Goal: Use online tool/utility: Utilize a website feature to perform a specific function

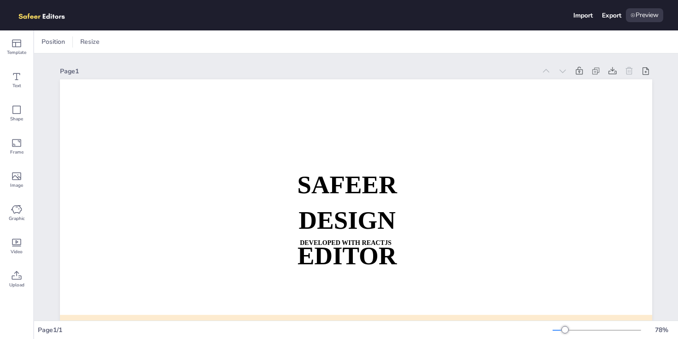
drag, startPoint x: 27, startPoint y: 15, endPoint x: 80, endPoint y: 54, distance: 65.3
click at [80, 51] on div "Import Export Preview Template Text Shape Frame Image Graphic Video Upload Posi…" at bounding box center [339, 169] width 678 height 339
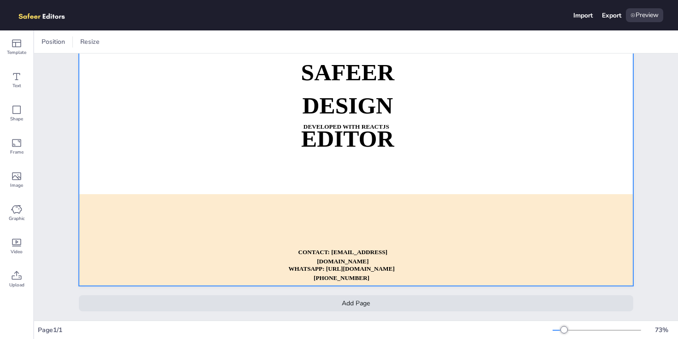
scroll to position [106, 0]
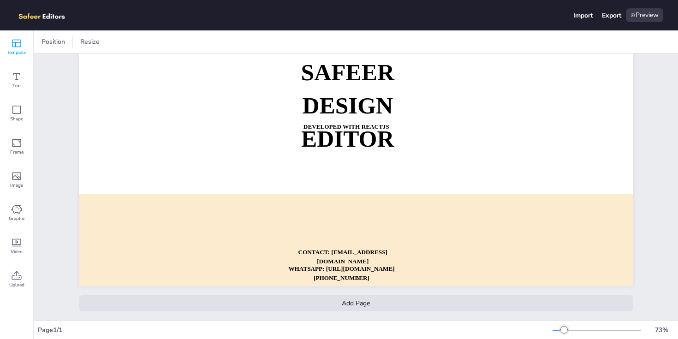
click at [7, 39] on div "Template" at bounding box center [16, 46] width 33 height 33
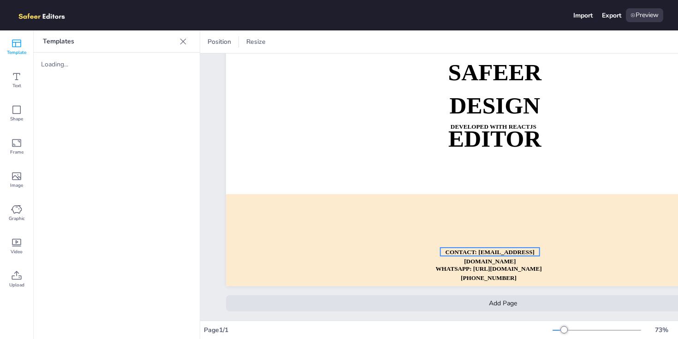
click at [472, 261] on strong "CONTACT: [EMAIL_ADDRESS][DOMAIN_NAME]" at bounding box center [490, 257] width 89 height 16
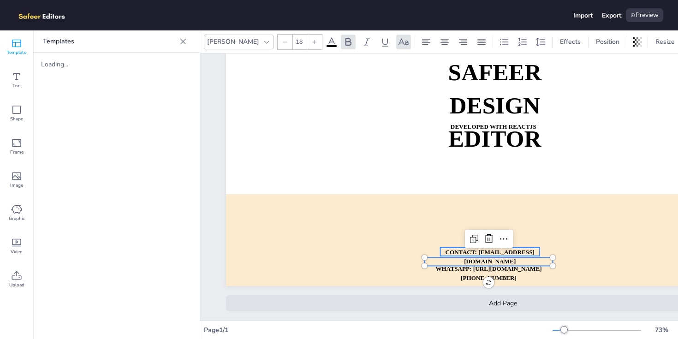
click at [473, 263] on strong "CONTACT: [EMAIL_ADDRESS][DOMAIN_NAME]" at bounding box center [490, 257] width 89 height 16
click at [479, 260] on strong "CONTACT: [EMAIL_ADDRESS][DOMAIN_NAME]" at bounding box center [490, 257] width 89 height 16
click at [466, 266] on p "CONTACT: [EMAIL_ADDRESS][DOMAIN_NAME]" at bounding box center [490, 257] width 99 height 18
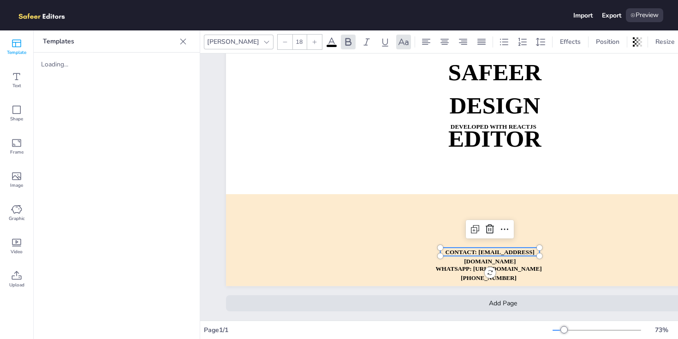
click at [531, 266] on p "CONTACT: [EMAIL_ADDRESS][DOMAIN_NAME]" at bounding box center [490, 257] width 99 height 18
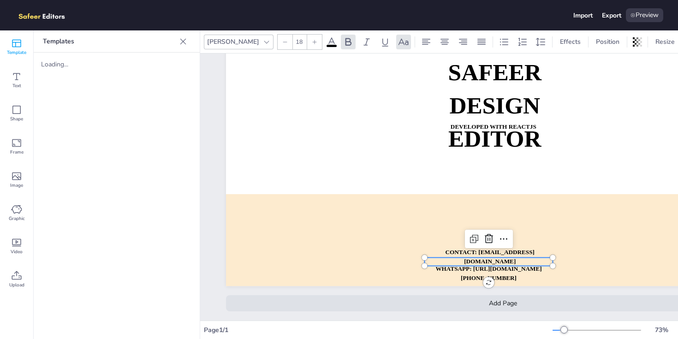
click at [549, 268] on div "SAFEER DESIGN EDITOR DEVELOPED WITH REACTJS WHATSAPP: [URL][DOMAIN_NAME][PHONE_…" at bounding box center [503, 130] width 555 height 312
type input "18"
click at [525, 268] on p "CONTACT: [EMAIL_ADDRESS][DOMAIN_NAME]" at bounding box center [488, 258] width 99 height 18
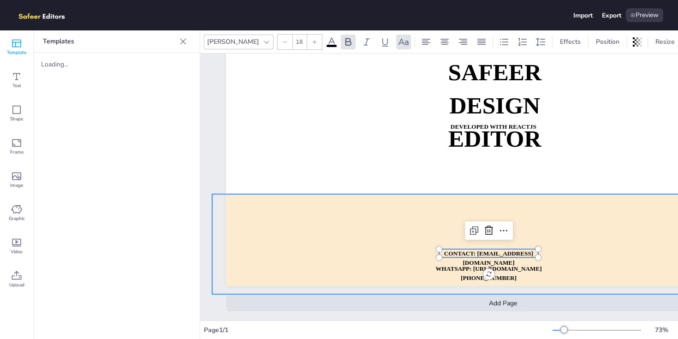
click at [513, 282] on div at bounding box center [510, 244] width 597 height 100
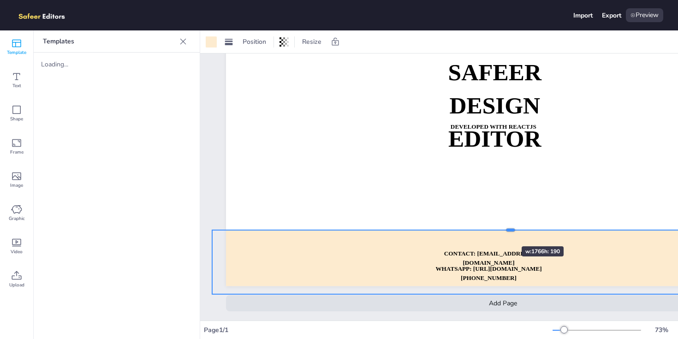
drag, startPoint x: 511, startPoint y: 194, endPoint x: 494, endPoint y: 231, distance: 40.5
click at [494, 231] on div at bounding box center [510, 230] width 597 height 7
